Goal: Contribute content

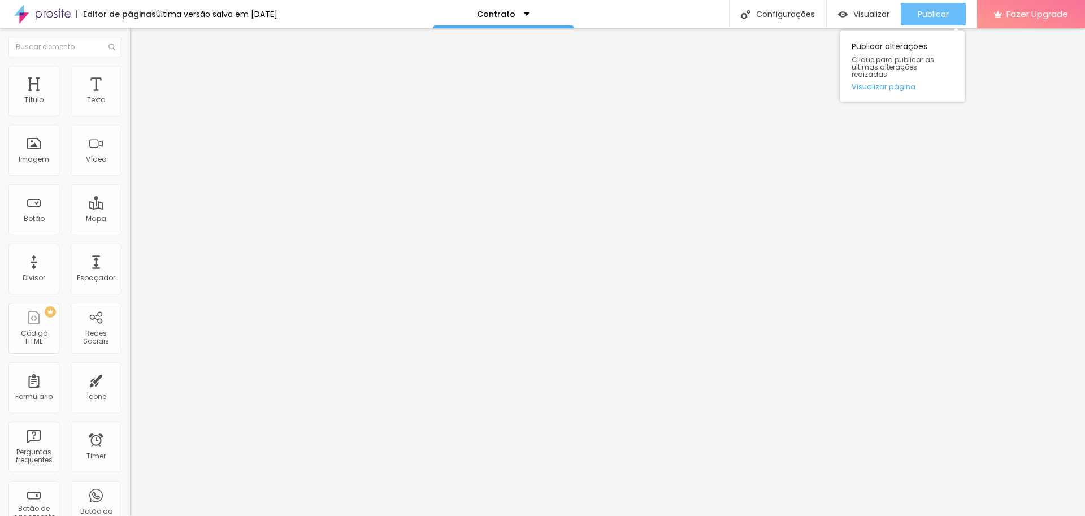
click at [929, 16] on span "Publicar" at bounding box center [933, 14] width 31 height 9
click at [130, 233] on input "[URL][DOMAIN_NAME][PHONE_NUMBER]" at bounding box center [198, 227] width 136 height 11
